Goal: Check status: Check status

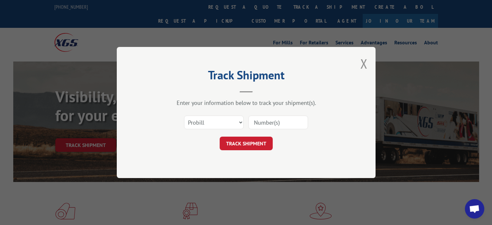
click at [242, 121] on select "Select category... Probill BOL PO" at bounding box center [214, 122] width 60 height 14
select select "bol"
click at [184, 115] on select "Select category... Probill BOL PO" at bounding box center [214, 122] width 60 height 14
click at [260, 119] on input at bounding box center [278, 122] width 60 height 14
drag, startPoint x: 260, startPoint y: 119, endPoint x: 205, endPoint y: 31, distance: 103.0
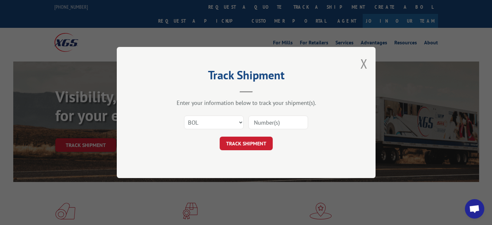
click at [203, 28] on div "Track Shipment Enter your information below to track your shipment(s). Select c…" at bounding box center [246, 112] width 492 height 225
click at [250, 122] on input at bounding box center [278, 122] width 60 height 14
paste input "6007661"
type input "6007661"
click at [248, 141] on button "TRACK SHIPMENT" at bounding box center [246, 143] width 53 height 14
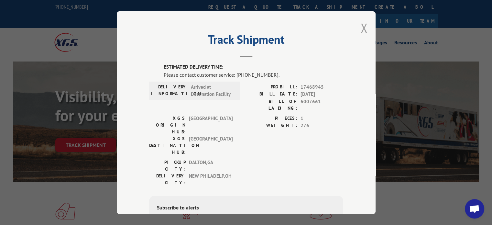
click at [361, 29] on button "Close modal" at bounding box center [363, 27] width 7 height 17
